Goal: Transaction & Acquisition: Purchase product/service

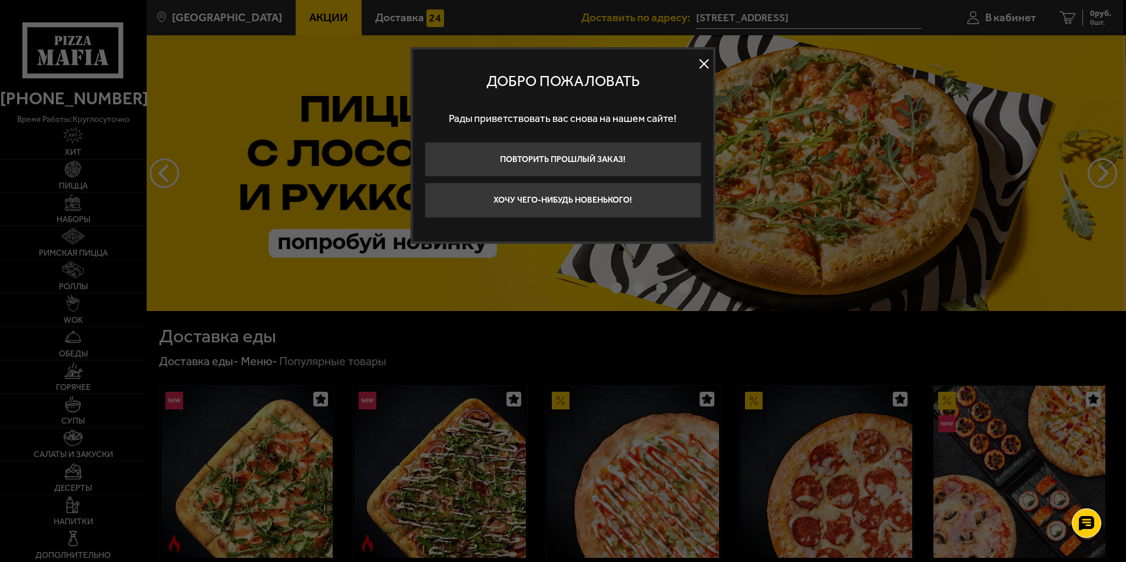
click at [708, 63] on button at bounding box center [705, 64] width 18 height 18
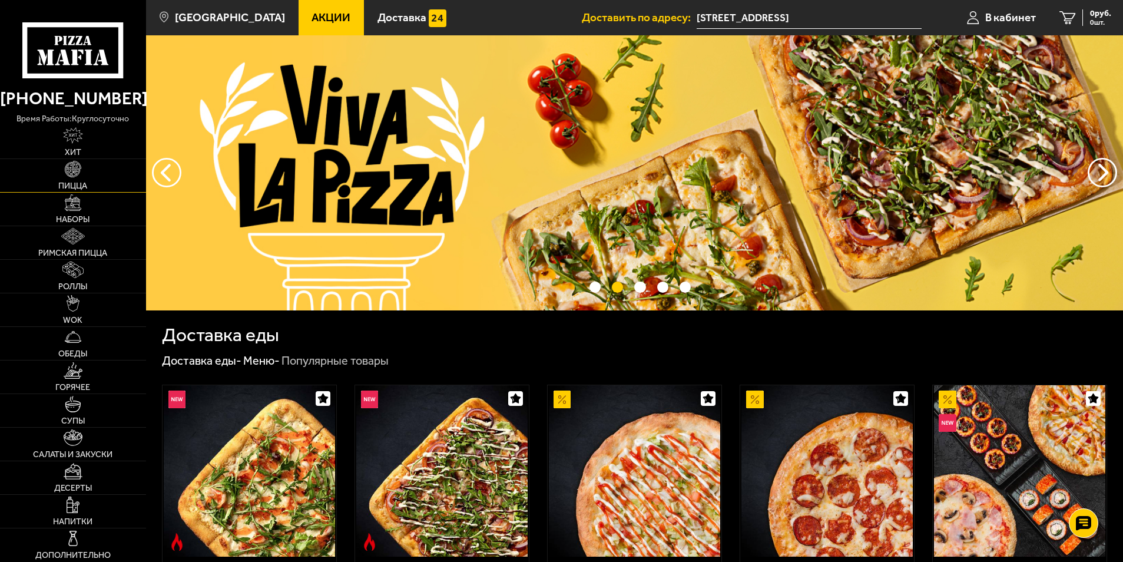
click at [83, 183] on span "Пицца" at bounding box center [72, 186] width 29 height 8
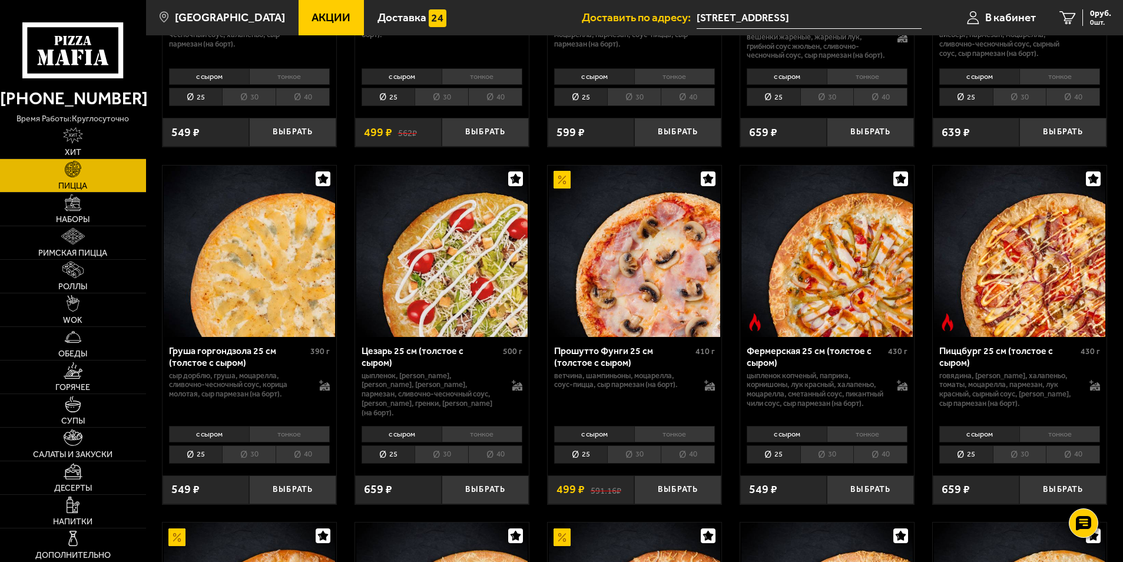
scroll to position [1060, 0]
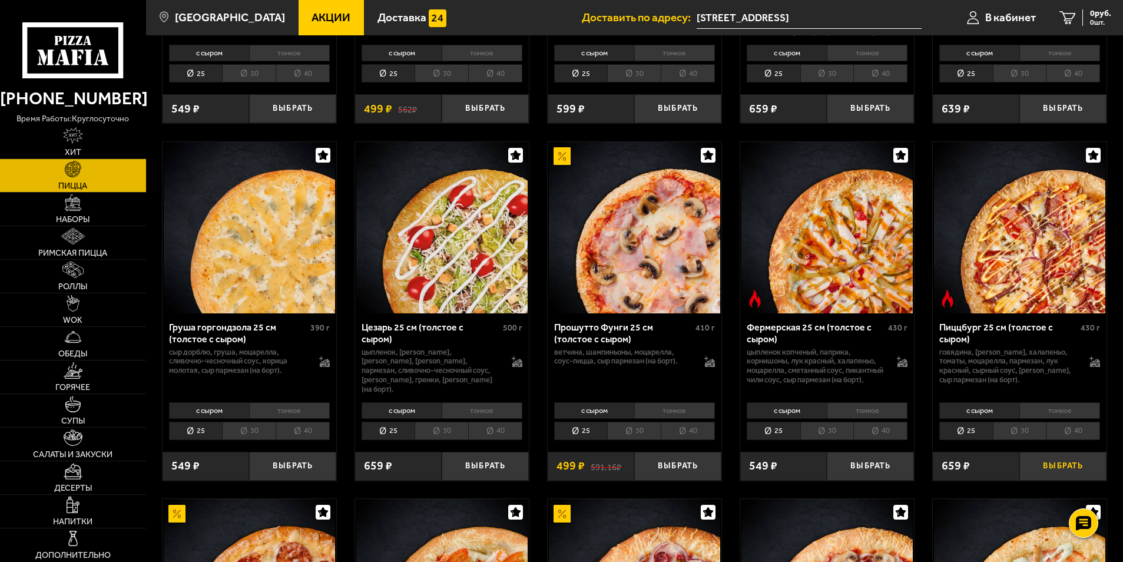
click at [1052, 478] on button "Выбрать" at bounding box center [1063, 466] width 87 height 29
click at [1077, 18] on div "560 руб. 1 шт." at bounding box center [1092, 17] width 38 height 16
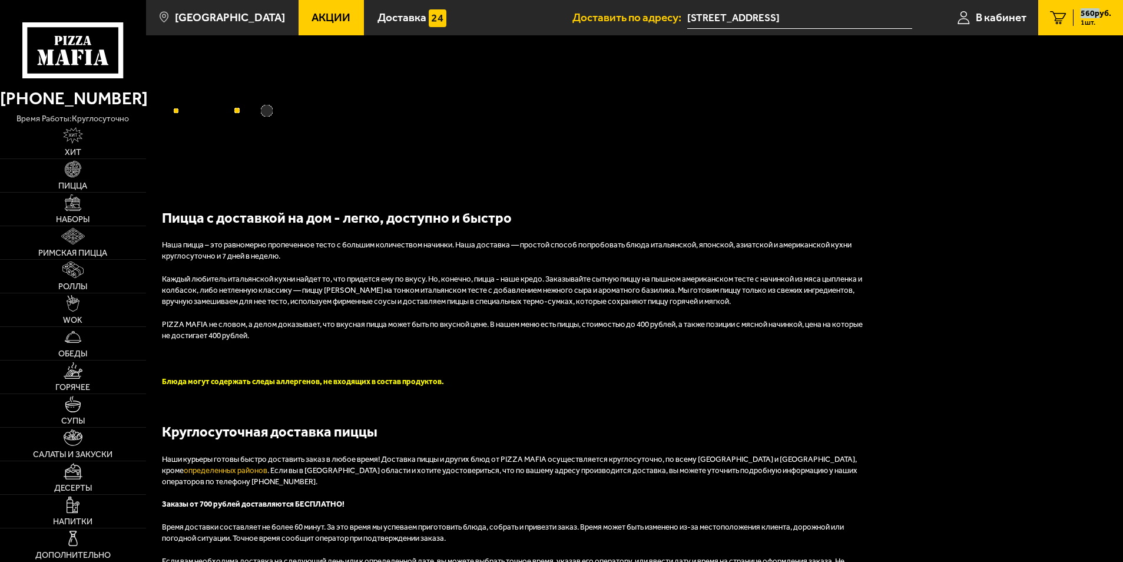
click at [1077, 18] on div "560 руб. 1 шт." at bounding box center [1092, 17] width 38 height 16
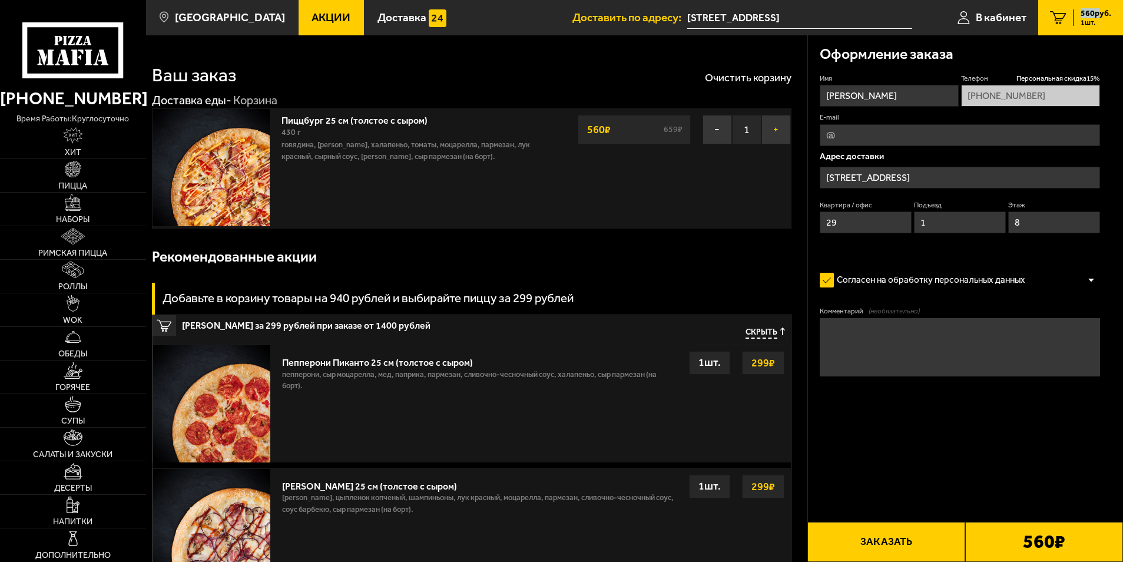
click at [774, 130] on button "+" at bounding box center [776, 129] width 29 height 29
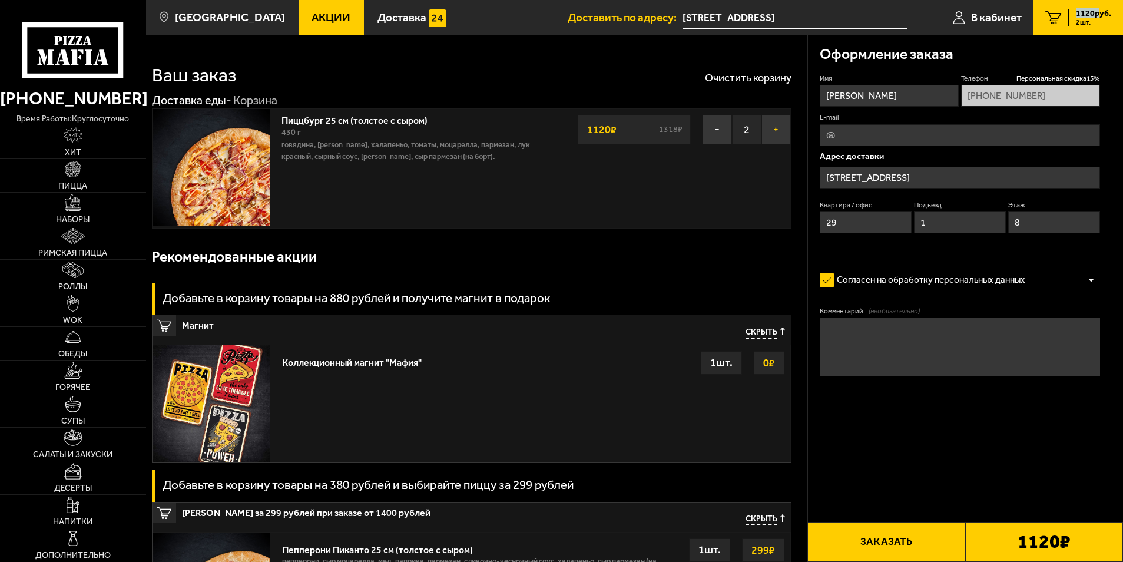
click at [774, 130] on button "+" at bounding box center [776, 129] width 29 height 29
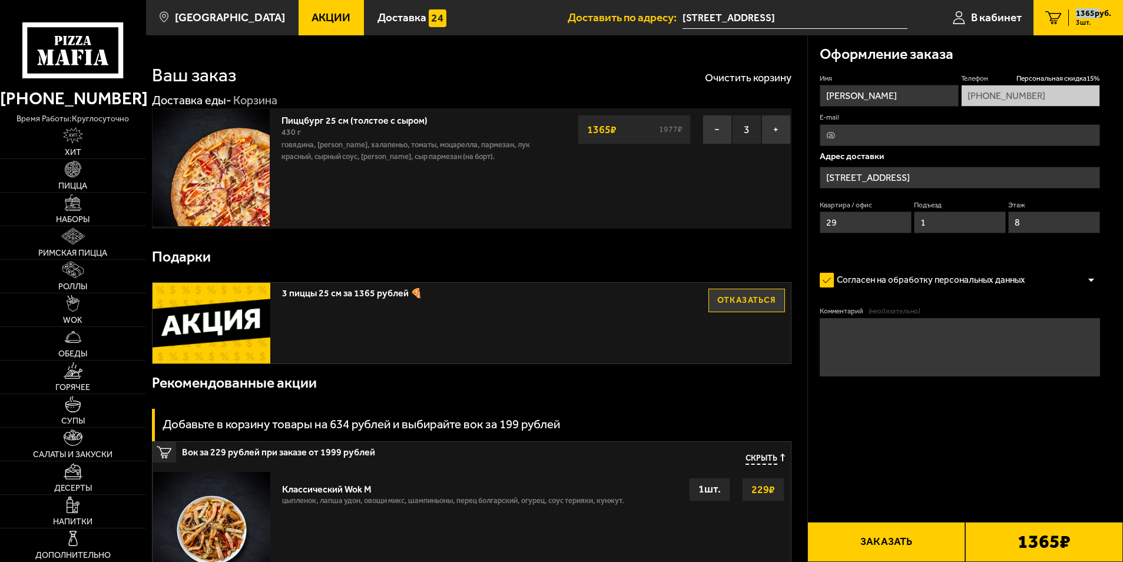
click at [933, 534] on button "Заказать" at bounding box center [887, 542] width 158 height 40
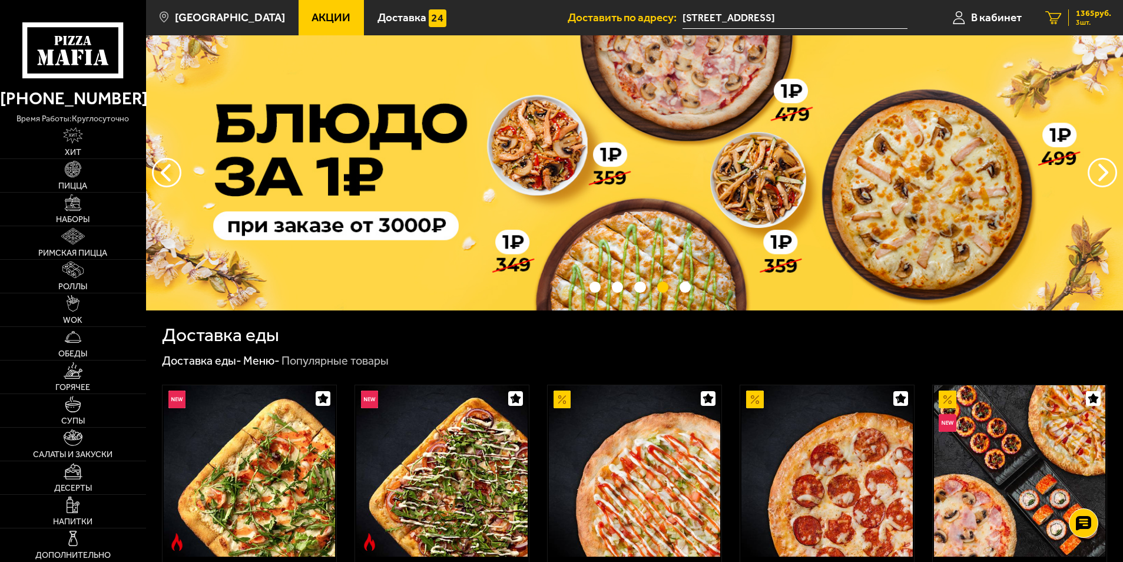
click at [1072, 12] on div "1365 руб. 3 шт." at bounding box center [1090, 17] width 43 height 16
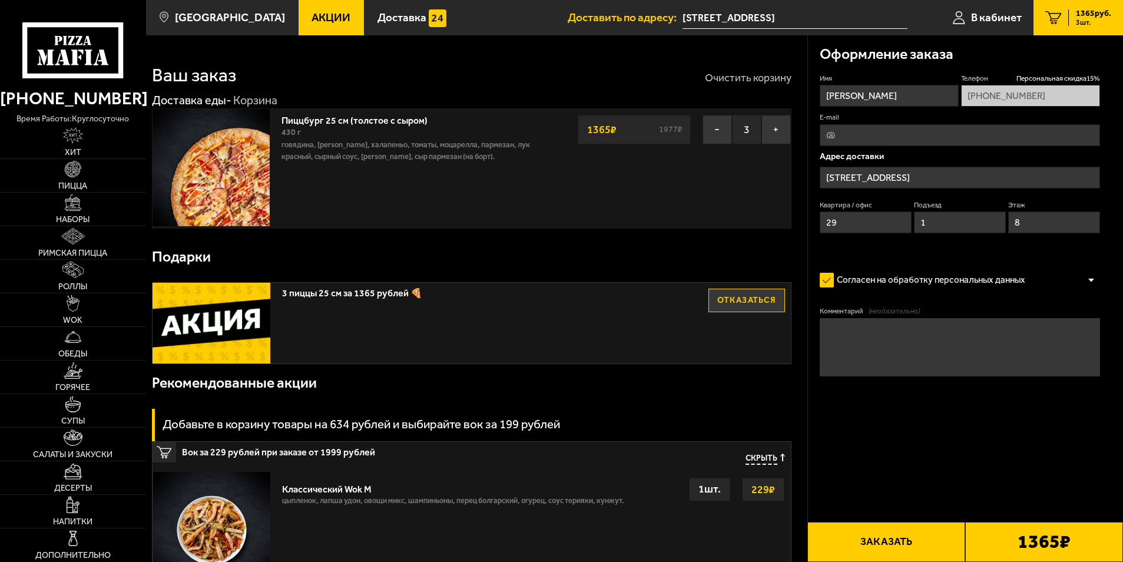
click at [749, 78] on button "Очистить корзину" at bounding box center [748, 77] width 87 height 11
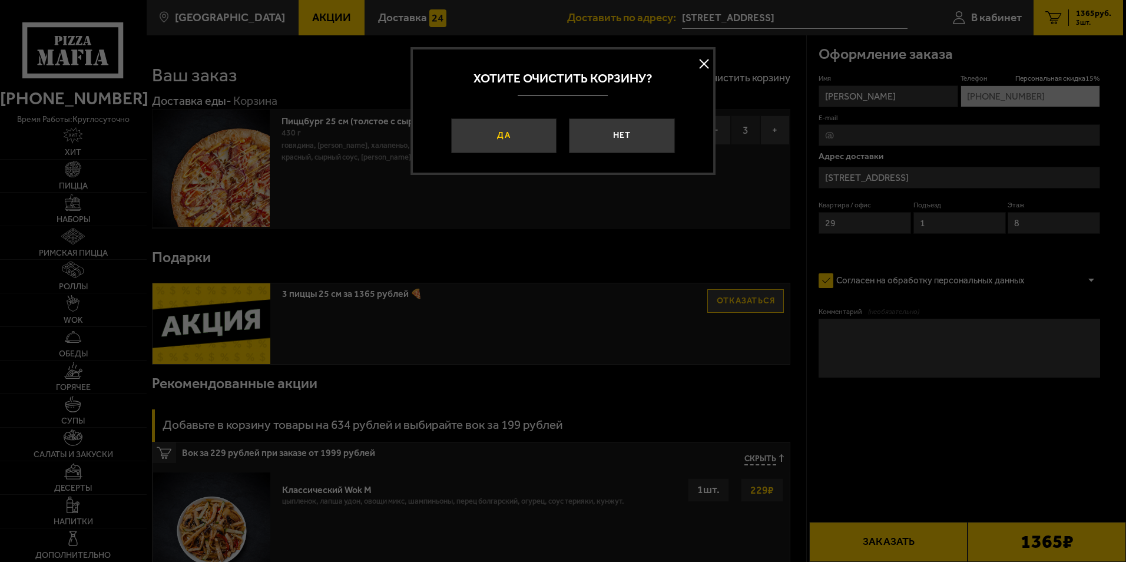
click at [518, 138] on button "Да" at bounding box center [503, 135] width 105 height 35
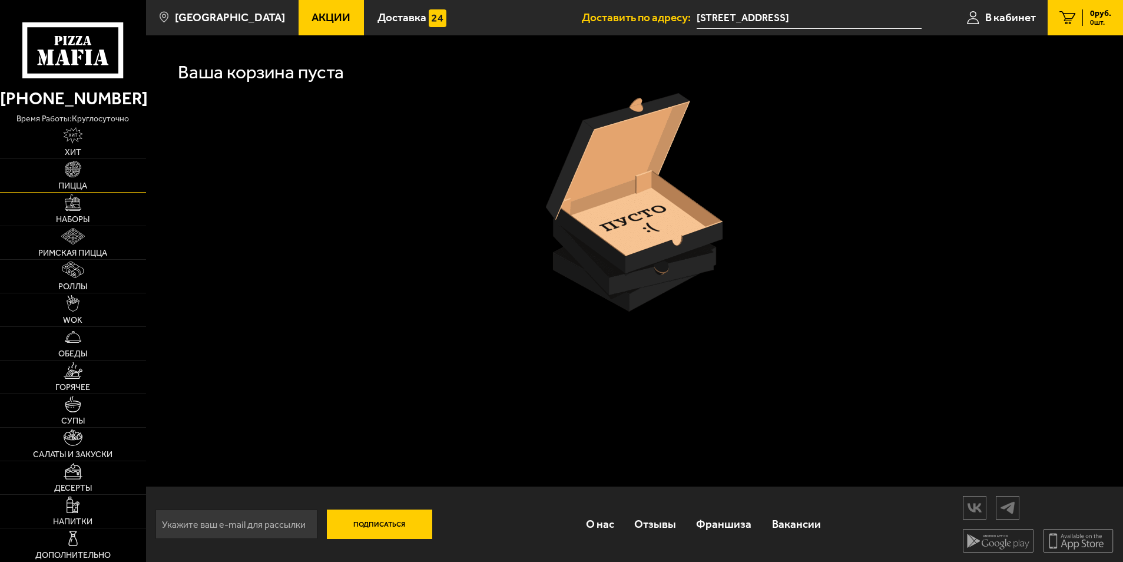
click at [81, 185] on span "Пицца" at bounding box center [72, 186] width 29 height 8
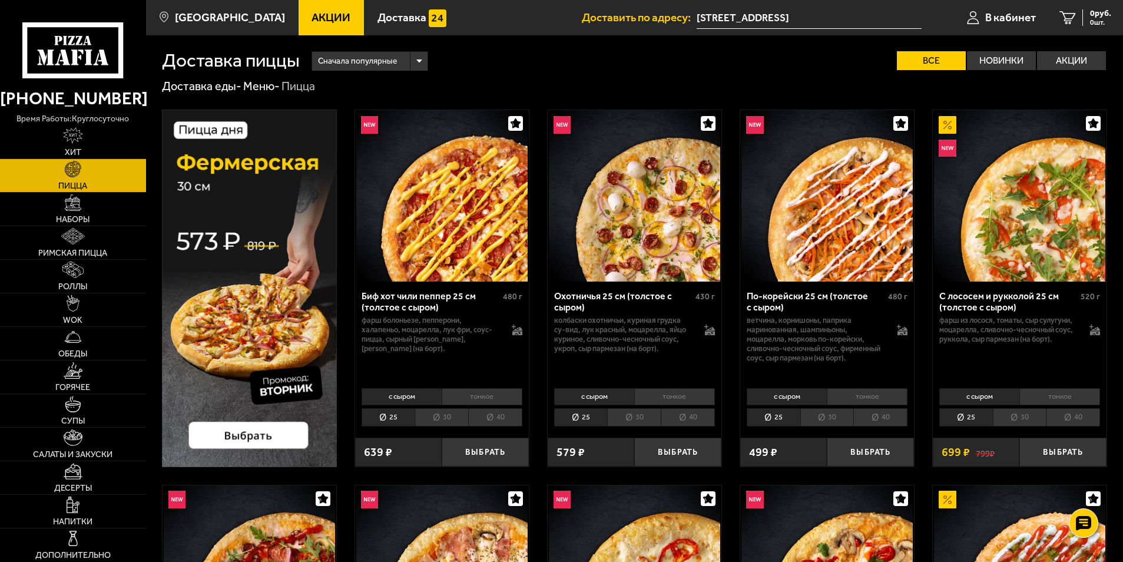
click at [256, 431] on img at bounding box center [249, 289] width 175 height 358
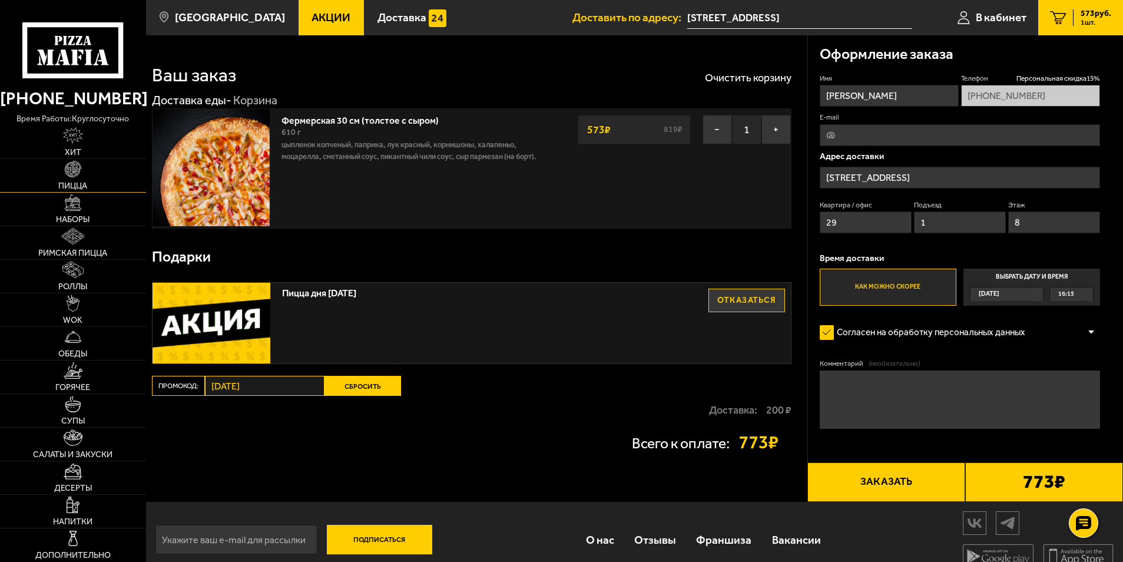
click at [77, 185] on span "Пицца" at bounding box center [72, 186] width 29 height 8
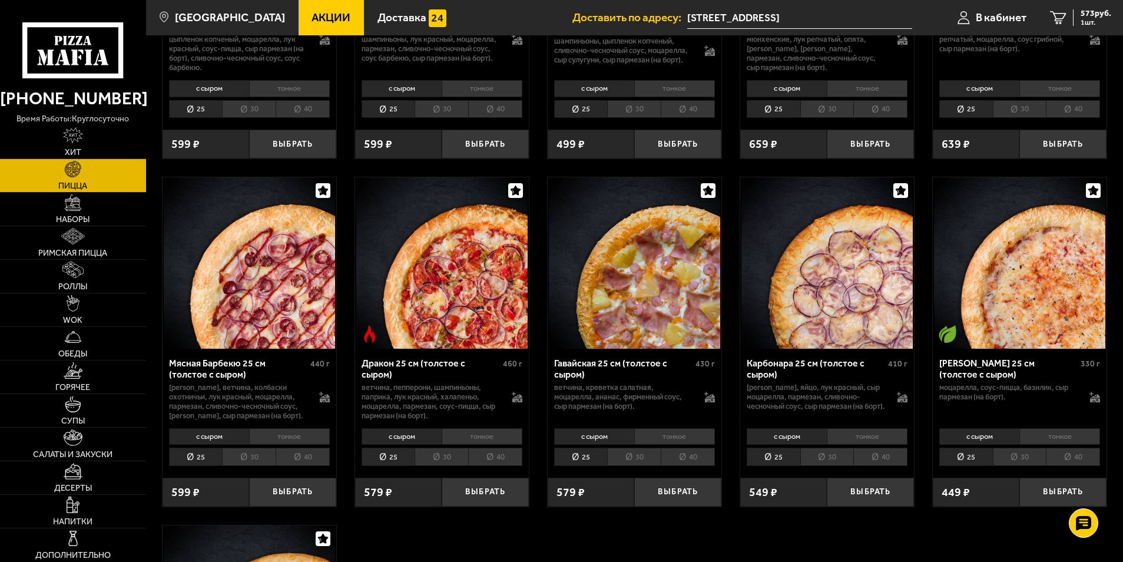
scroll to position [2121, 0]
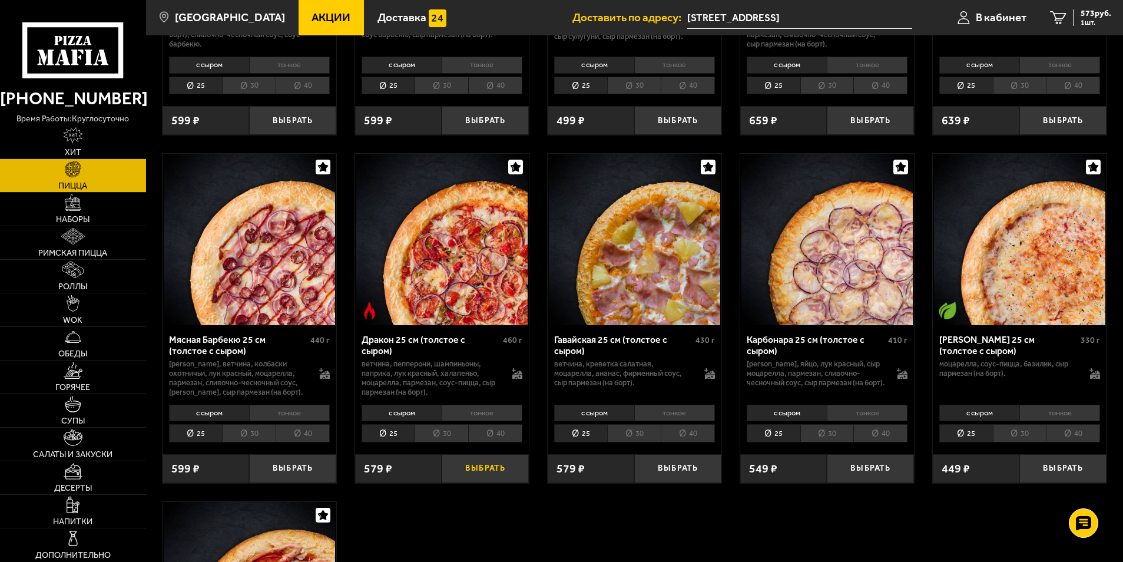
click at [485, 475] on button "Выбрать" at bounding box center [485, 468] width 87 height 29
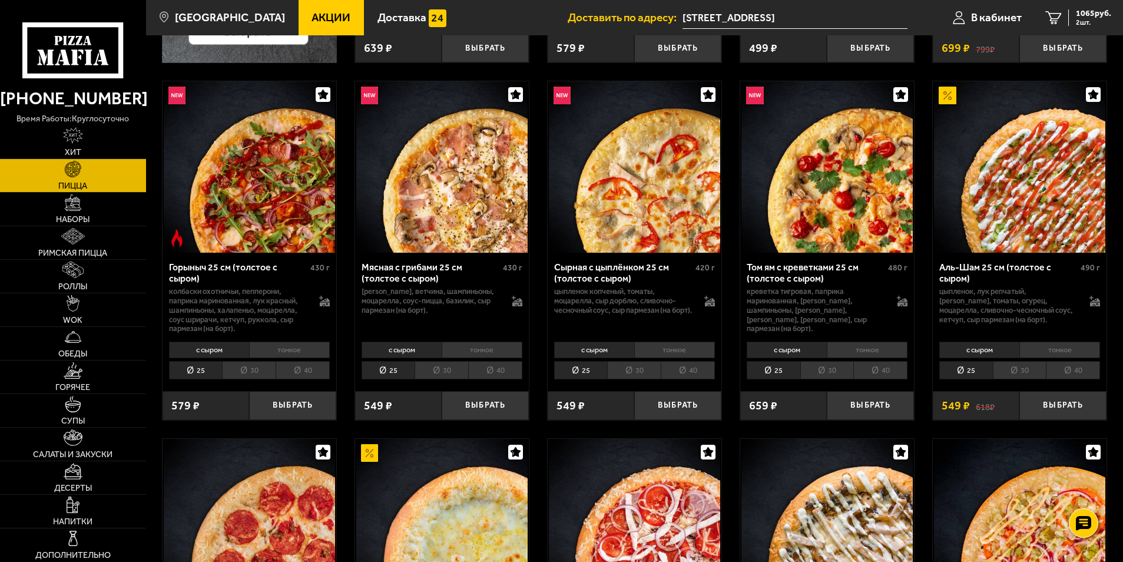
scroll to position [404, 0]
click at [474, 404] on button "Выбрать" at bounding box center [485, 406] width 87 height 29
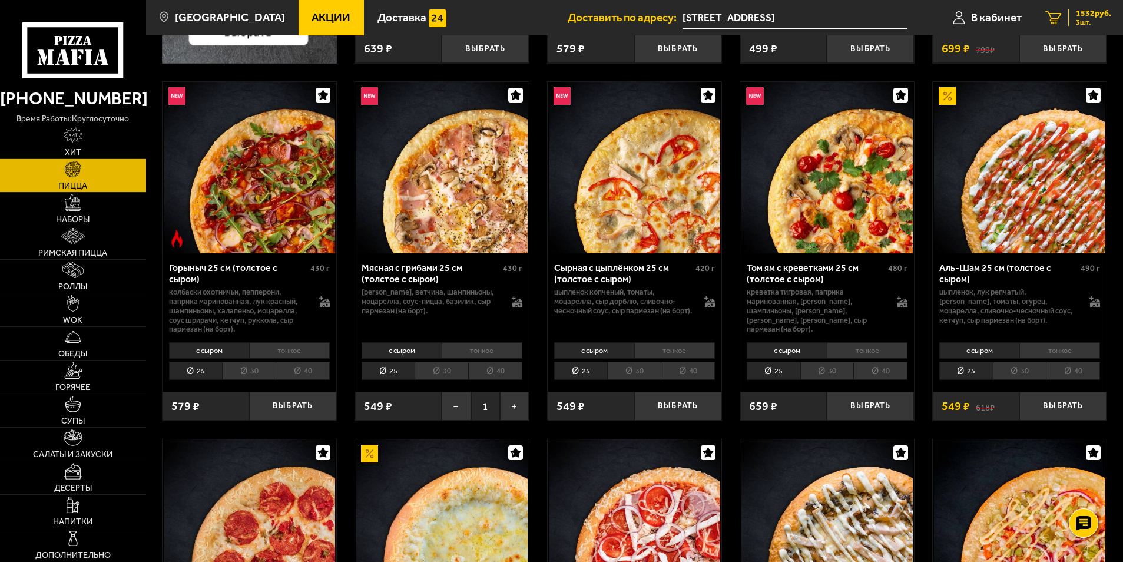
click at [1086, 17] on span "1532 руб." at bounding box center [1093, 13] width 35 height 8
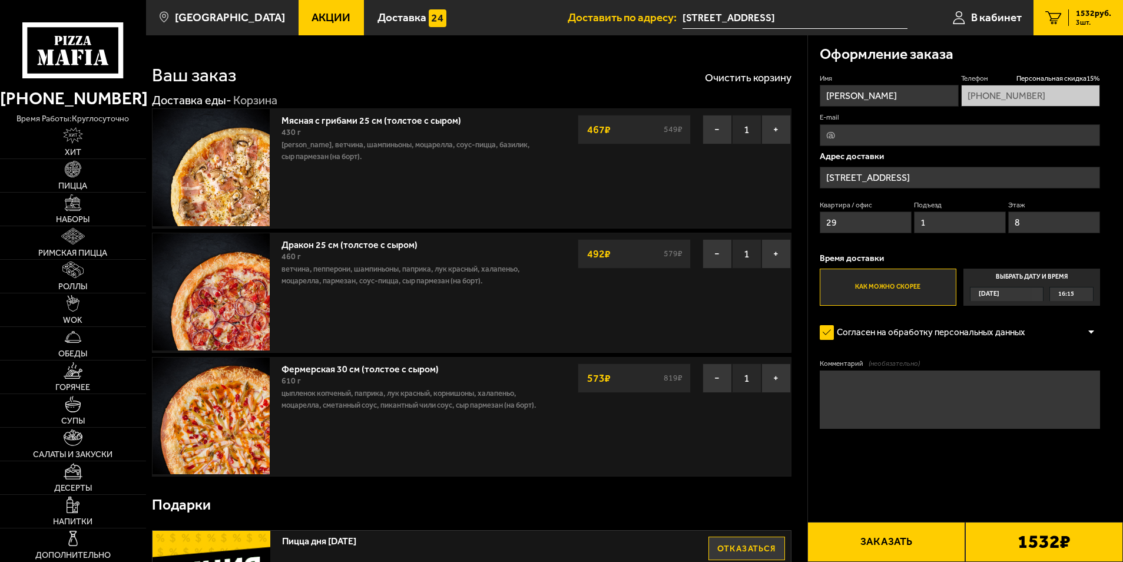
click at [878, 543] on button "Заказать" at bounding box center [887, 542] width 158 height 40
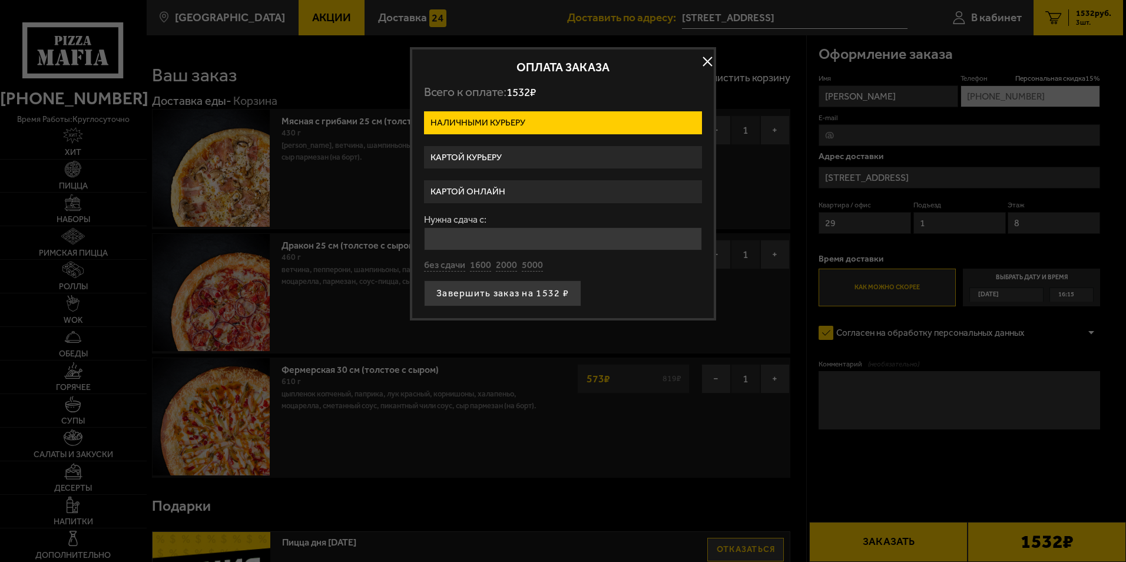
click at [505, 152] on label "Картой курьеру" at bounding box center [563, 157] width 278 height 23
click at [0, 0] on input "Картой курьеру" at bounding box center [0, 0] width 0 height 0
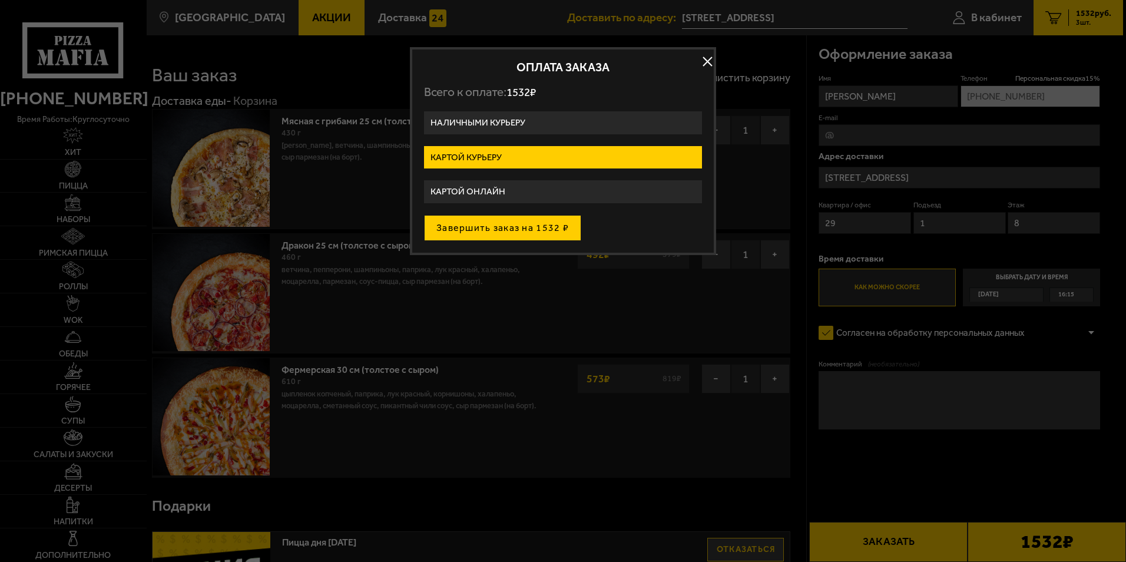
click at [493, 232] on button "Завершить заказ на 1532 ₽" at bounding box center [502, 228] width 157 height 26
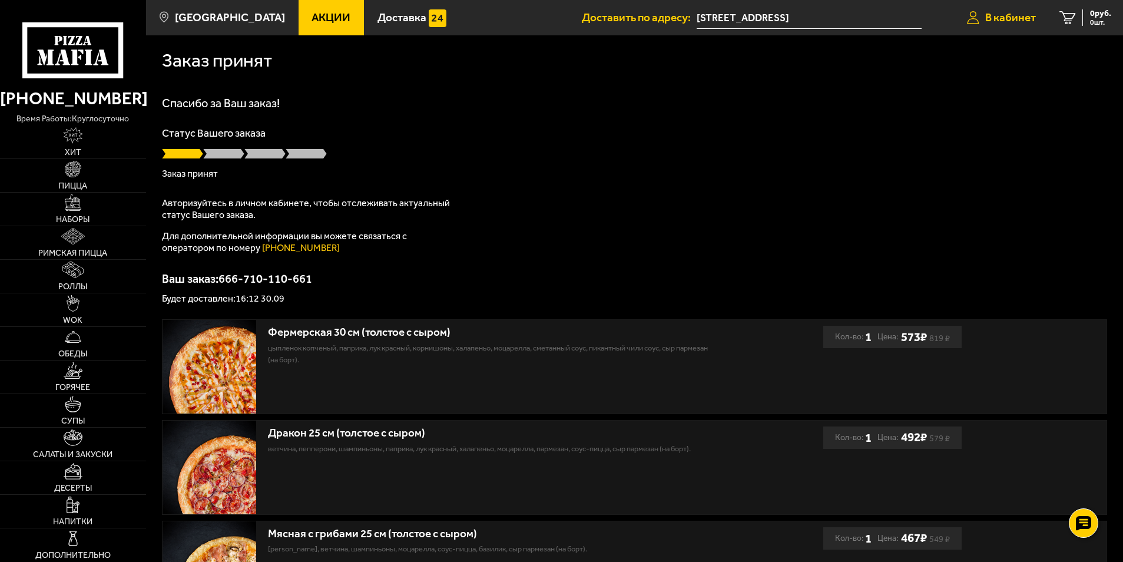
click at [999, 18] on span "В кабинет" at bounding box center [1011, 17] width 51 height 11
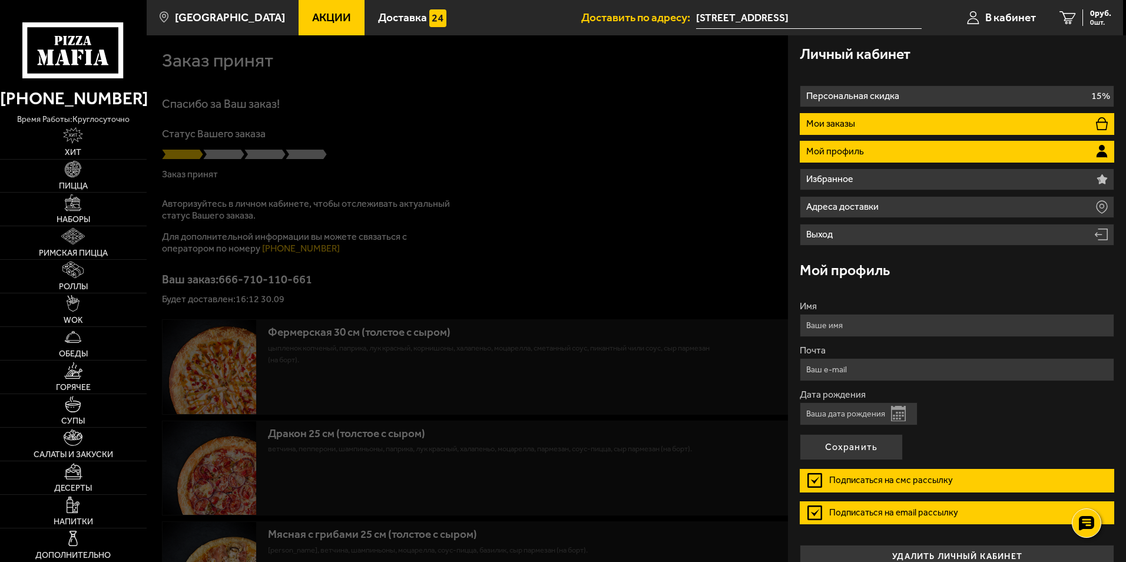
click at [887, 113] on li "Мои заказы" at bounding box center [957, 124] width 315 height 22
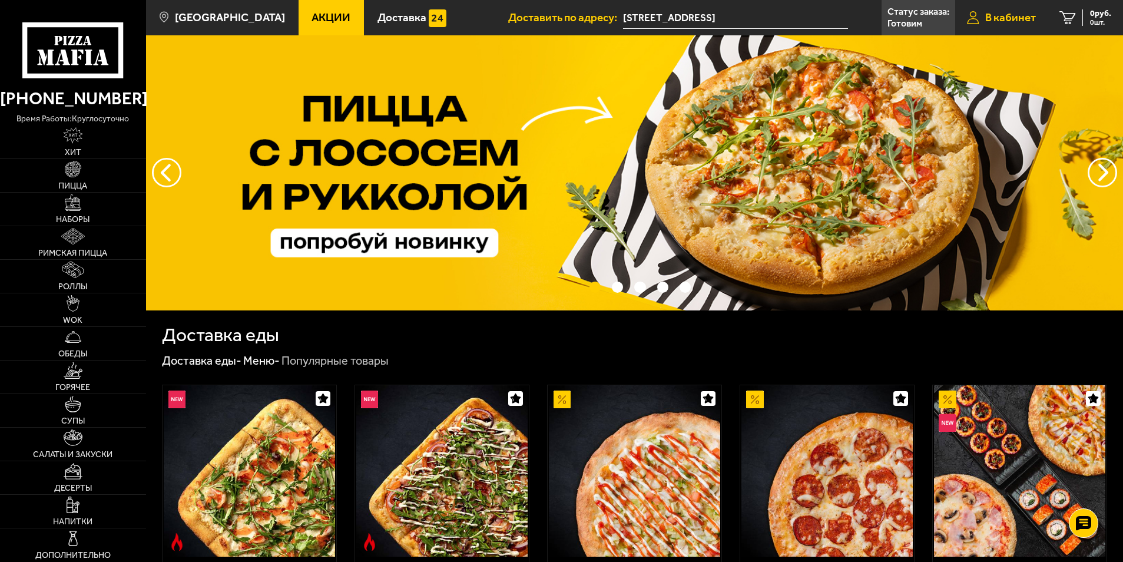
click at [1000, 19] on span "В кабинет" at bounding box center [1011, 17] width 51 height 11
